Goal: Task Accomplishment & Management: Complete application form

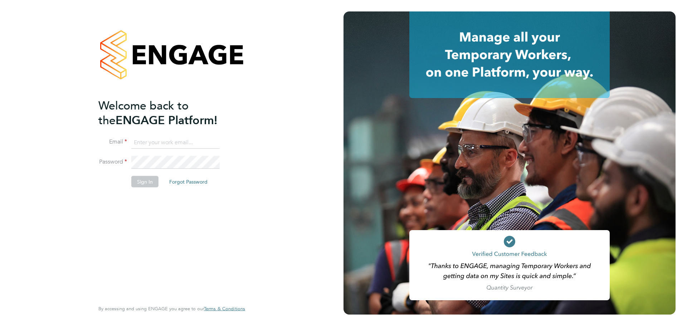
type input "[PERSON_NAME][EMAIL_ADDRESS][PERSON_NAME][DOMAIN_NAME]"
click at [139, 179] on button "Sign In" at bounding box center [144, 181] width 27 height 11
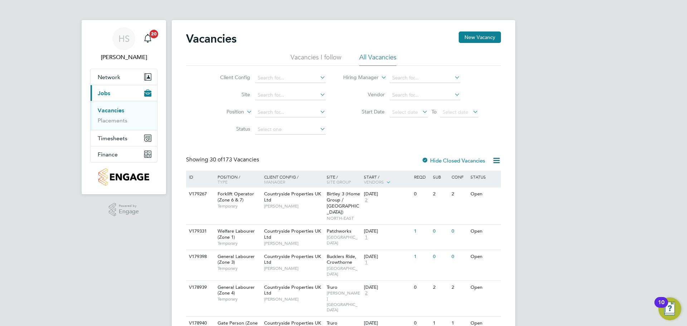
click at [454, 44] on div "Vacancies New Vacancy" at bounding box center [343, 42] width 315 height 21
click at [464, 39] on button "New Vacancy" at bounding box center [480, 37] width 42 height 11
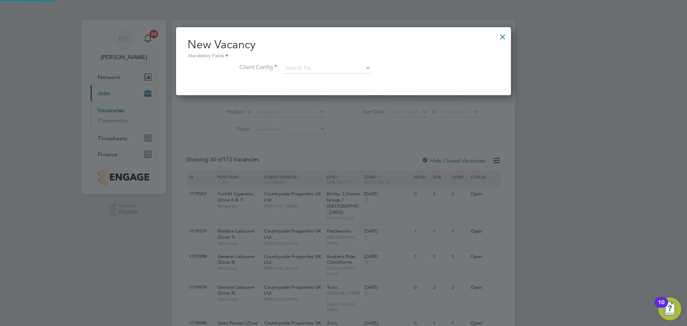
scroll to position [68, 335]
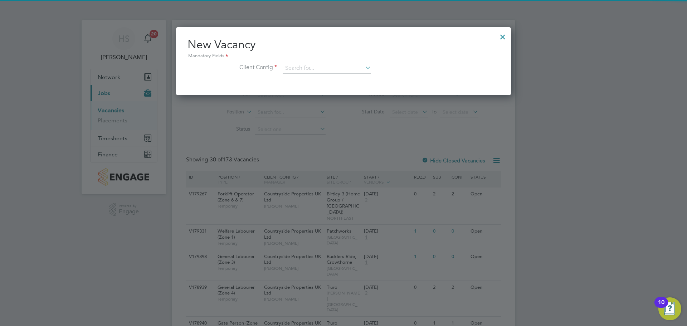
click at [321, 58] on div "Mandatory Fields" at bounding box center [344, 56] width 312 height 8
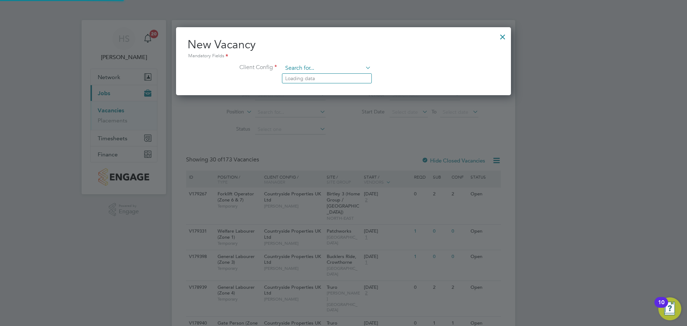
click at [307, 70] on input at bounding box center [327, 68] width 88 height 11
click at [340, 108] on li "Countryside Prope rties UK Ltd" at bounding box center [363, 108] width 163 height 10
type input "Countryside Properties UK Ltd"
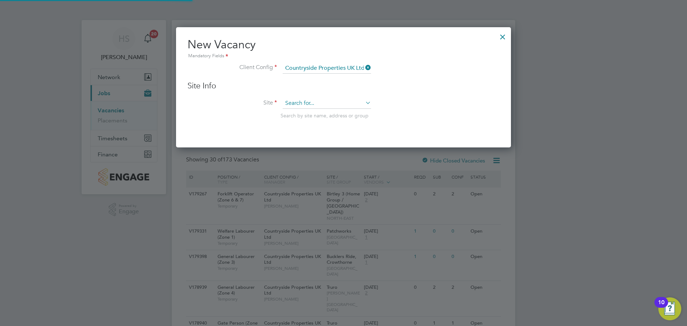
click at [315, 98] on input at bounding box center [327, 103] width 88 height 11
click at [307, 117] on li "Drac an Village" at bounding box center [326, 114] width 89 height 10
type input "Dracan Village"
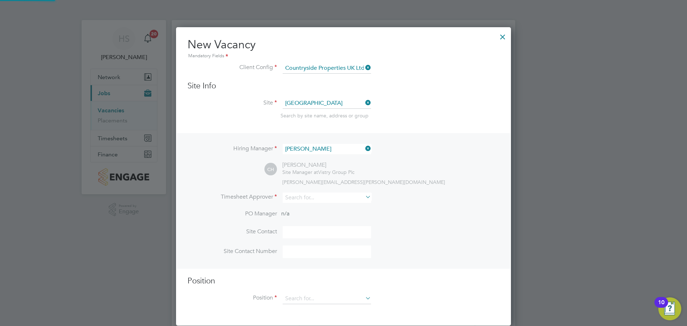
scroll to position [299, 335]
click at [313, 188] on div "Hiring Manager Chris Harrison CH Chris Harrison Site Manager at Vistry Group Pl…" at bounding box center [344, 201] width 334 height 136
click at [311, 194] on input at bounding box center [327, 198] width 88 height 10
click at [315, 204] on li "Chris Harr ison" at bounding box center [347, 208] width 131 height 10
type input "Chris Harrison"
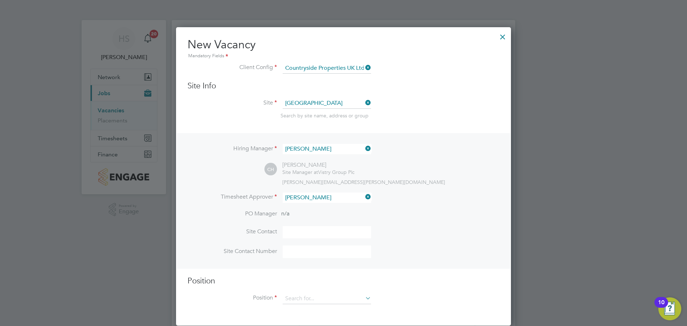
scroll to position [330, 335]
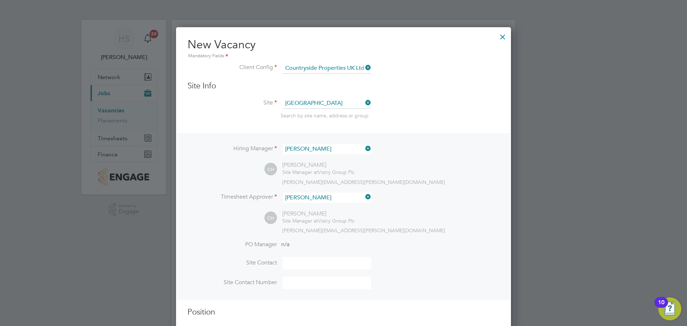
click at [296, 269] on input at bounding box center [327, 263] width 88 height 13
type input "Chris Harrison"
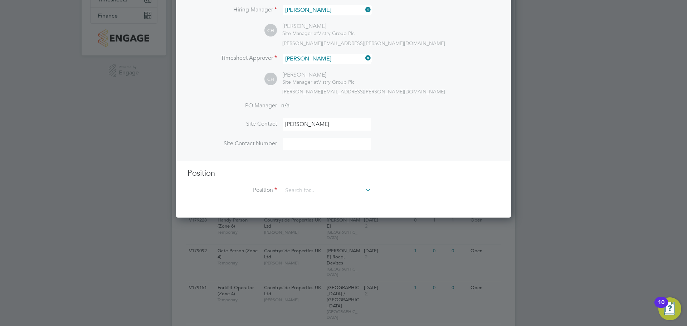
scroll to position [179, 0]
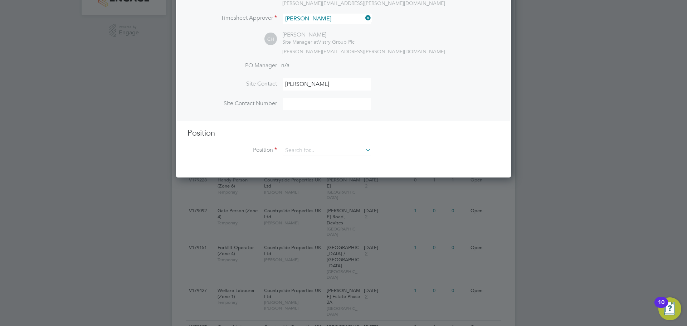
click at [317, 138] on h3 "Position" at bounding box center [344, 133] width 312 height 10
click at [311, 146] on input at bounding box center [327, 150] width 88 height 11
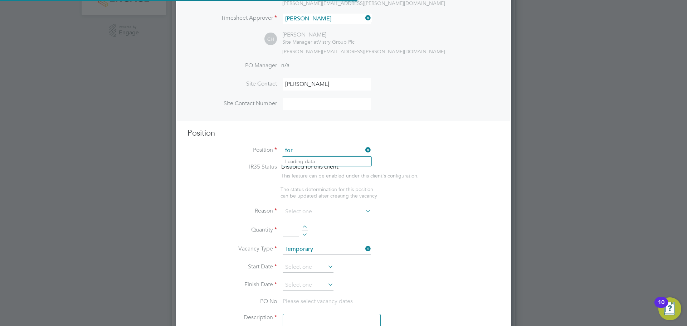
scroll to position [1032, 335]
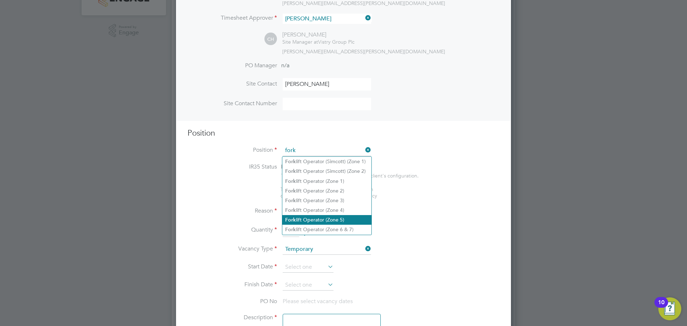
click at [340, 217] on li "Fork lift Operator (Zone 5)" at bounding box center [326, 220] width 89 height 10
type input "Forklift Operator (Zone 5)"
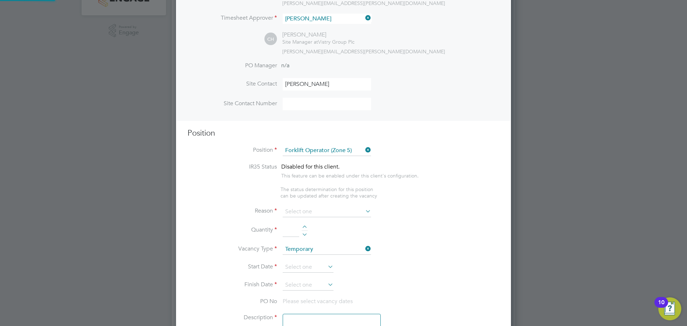
type textarea "Operate construction plant. Telehandlers / Rough Terrain Trucks. Delivering lar…"
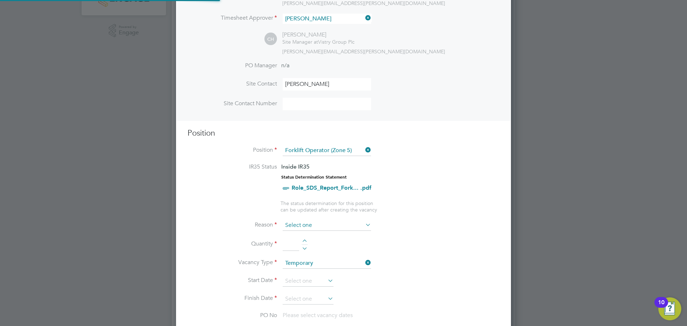
scroll to position [21, 38]
click at [338, 229] on input at bounding box center [327, 225] width 88 height 11
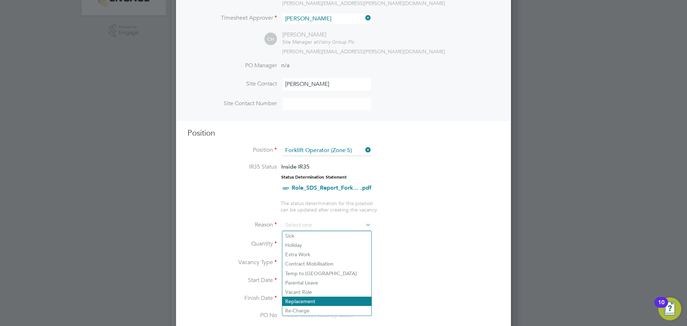
drag, startPoint x: 310, startPoint y: 301, endPoint x: 313, endPoint y: 299, distance: 4.1
click at [310, 301] on li "Replacement" at bounding box center [326, 301] width 89 height 9
type input "Replacement"
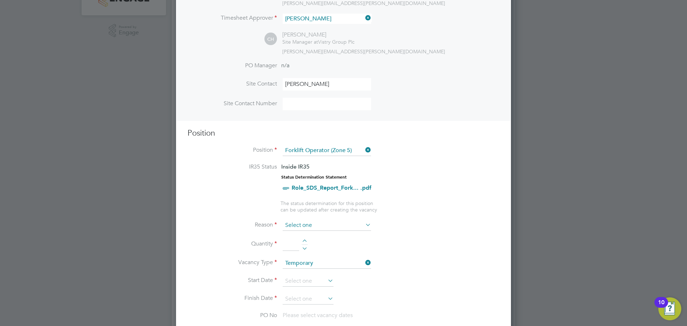
click at [306, 228] on input at bounding box center [327, 225] width 88 height 11
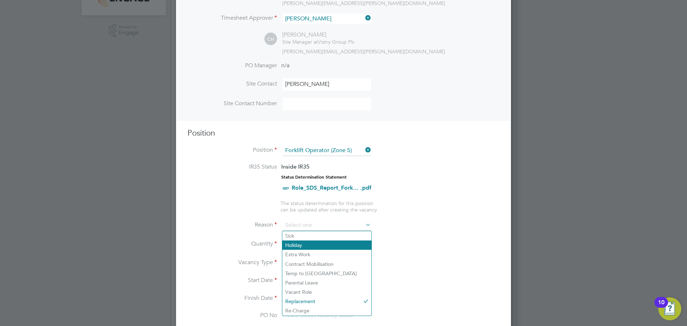
click at [315, 247] on li "Holiday" at bounding box center [326, 245] width 89 height 9
type input "Holiday"
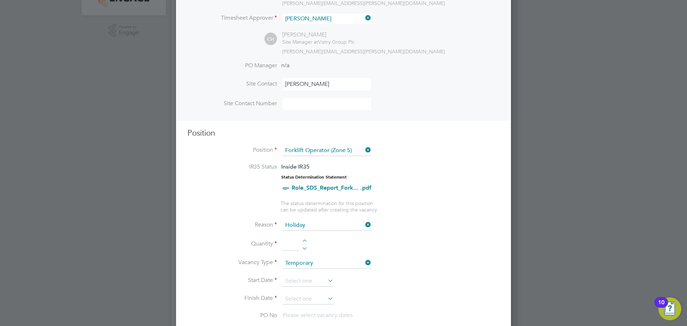
click at [306, 240] on div at bounding box center [305, 242] width 6 height 5
type input "1"
click at [311, 284] on input at bounding box center [308, 281] width 51 height 11
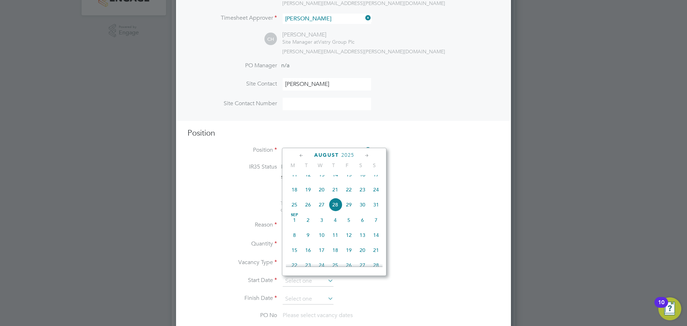
click at [333, 211] on span "28" at bounding box center [336, 205] width 14 height 14
type input "28 Aug 2025"
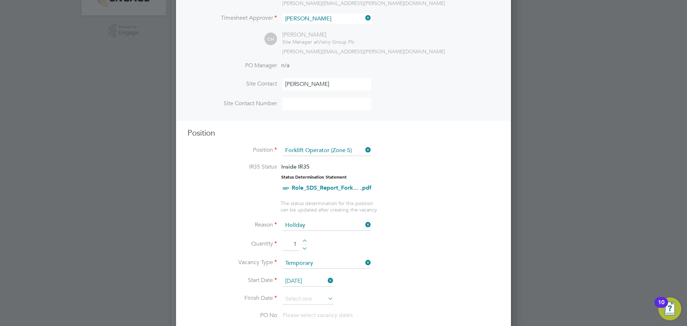
drag, startPoint x: 316, startPoint y: 292, endPoint x: 313, endPoint y: 296, distance: 4.7
click at [315, 292] on li "Start Date 28 Aug 2025" at bounding box center [344, 285] width 312 height 18
click at [313, 296] on input at bounding box center [308, 299] width 51 height 11
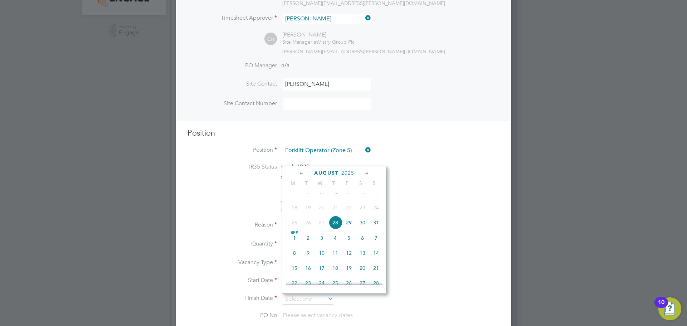
click at [352, 228] on span "29" at bounding box center [349, 223] width 14 height 14
type input "29 Aug 2025"
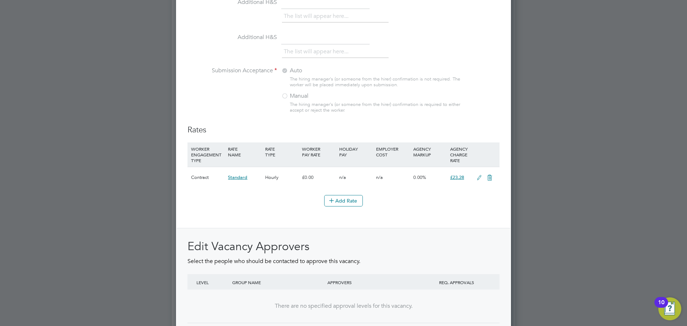
scroll to position [803, 0]
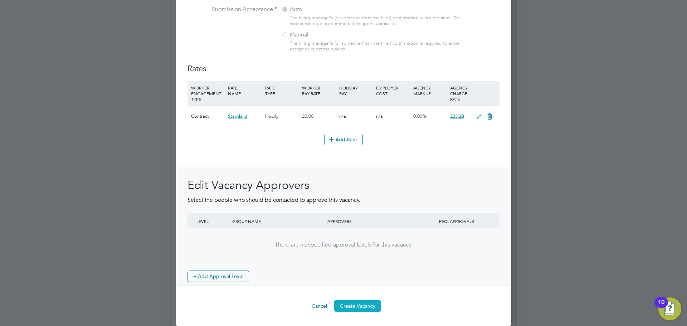
click at [371, 311] on button "Create Vacancy" at bounding box center [357, 305] width 47 height 11
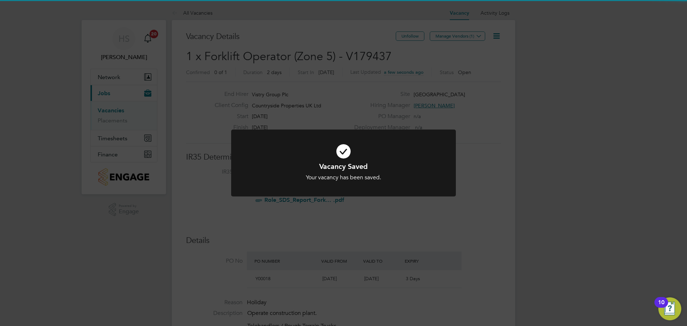
click at [519, 72] on div "Vacancy Saved Your vacancy has been saved. Cancel Okay" at bounding box center [343, 163] width 687 height 326
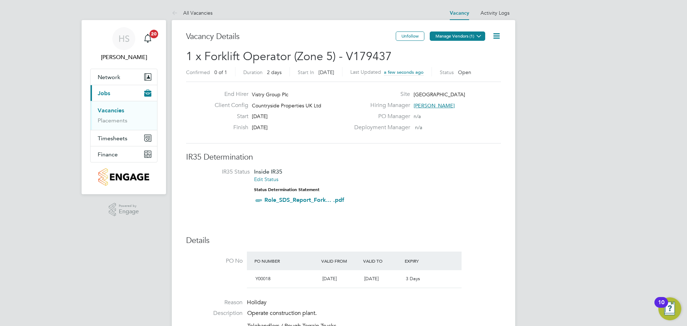
click at [436, 38] on button "Manage Vendors (1)" at bounding box center [457, 36] width 55 height 9
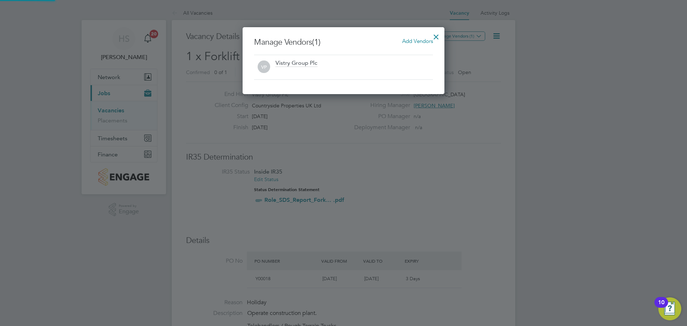
click at [426, 40] on span "Add Vendors" at bounding box center [417, 41] width 31 height 7
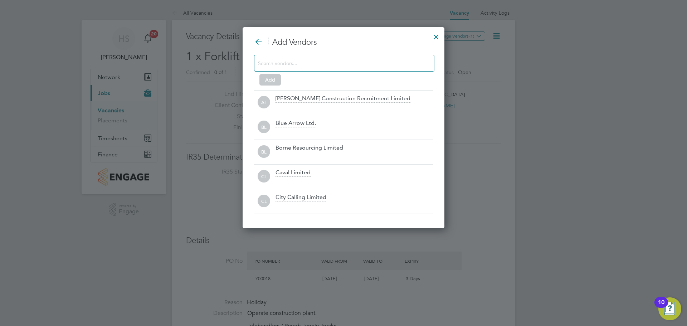
click at [390, 69] on div at bounding box center [344, 63] width 180 height 17
click at [391, 66] on input at bounding box center [338, 62] width 161 height 9
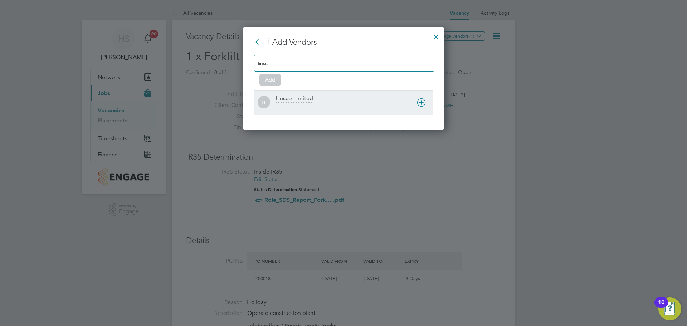
type input "linsc"
click at [290, 94] on div "LL Linsco Limited" at bounding box center [343, 102] width 179 height 25
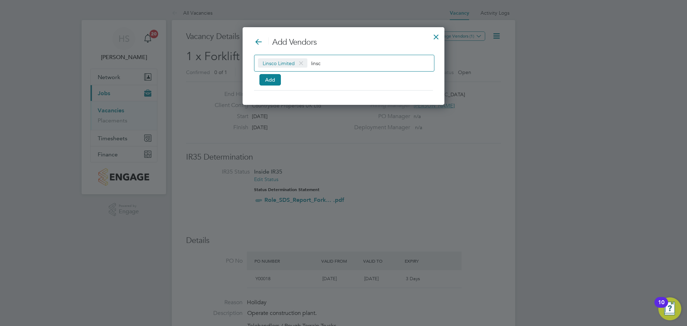
click at [265, 72] on div "Linsco Limited linsc Add" at bounding box center [343, 69] width 179 height 28
click at [267, 77] on button "Add" at bounding box center [270, 79] width 21 height 11
